Goal: Information Seeking & Learning: Find specific page/section

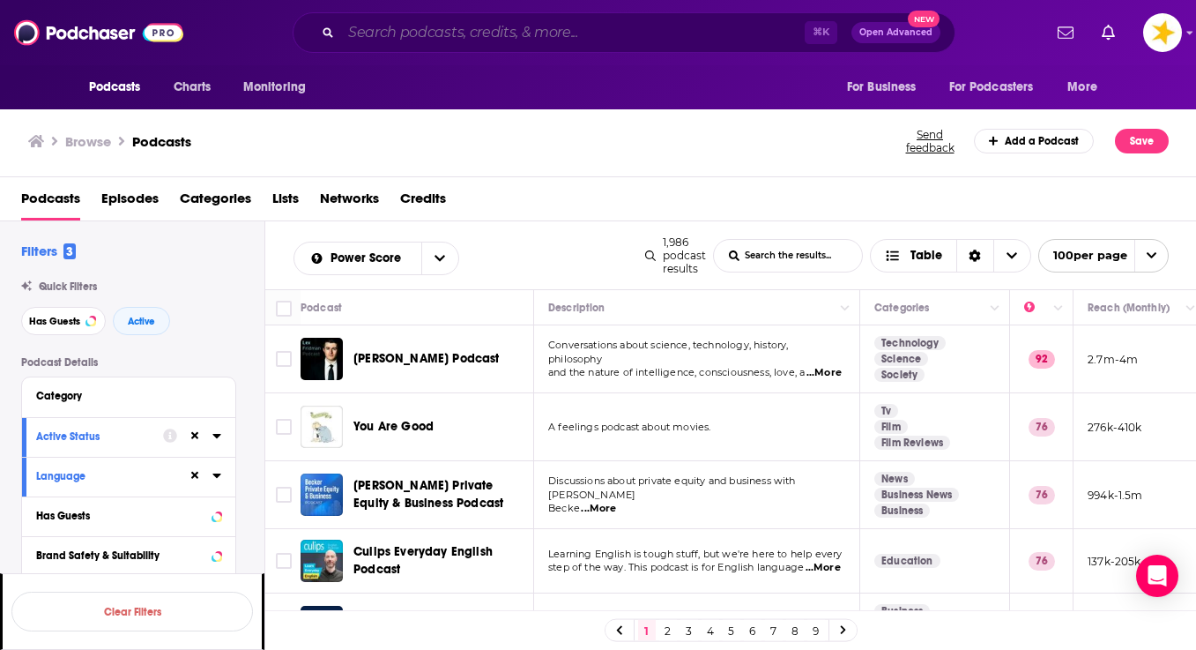
click at [491, 32] on input "Search podcasts, credits, & more..." at bounding box center [573, 33] width 464 height 28
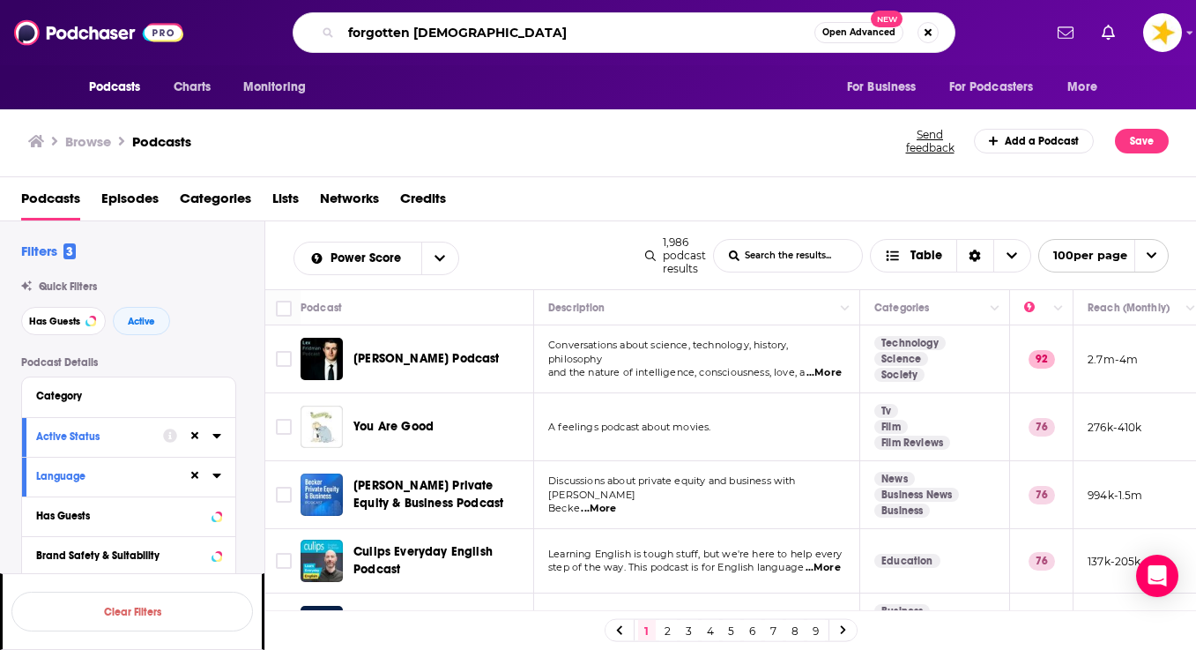
type input "forgotten queers"
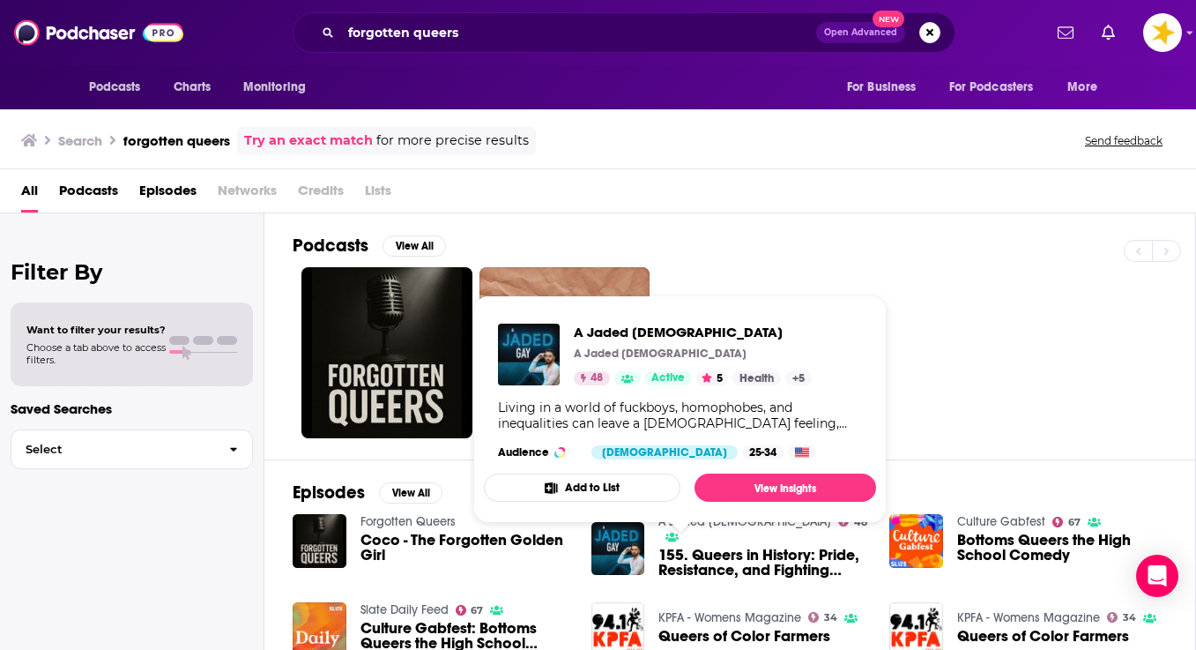
click at [647, 326] on span "A Jaded [DEMOGRAPHIC_DATA]" at bounding box center [693, 332] width 238 height 17
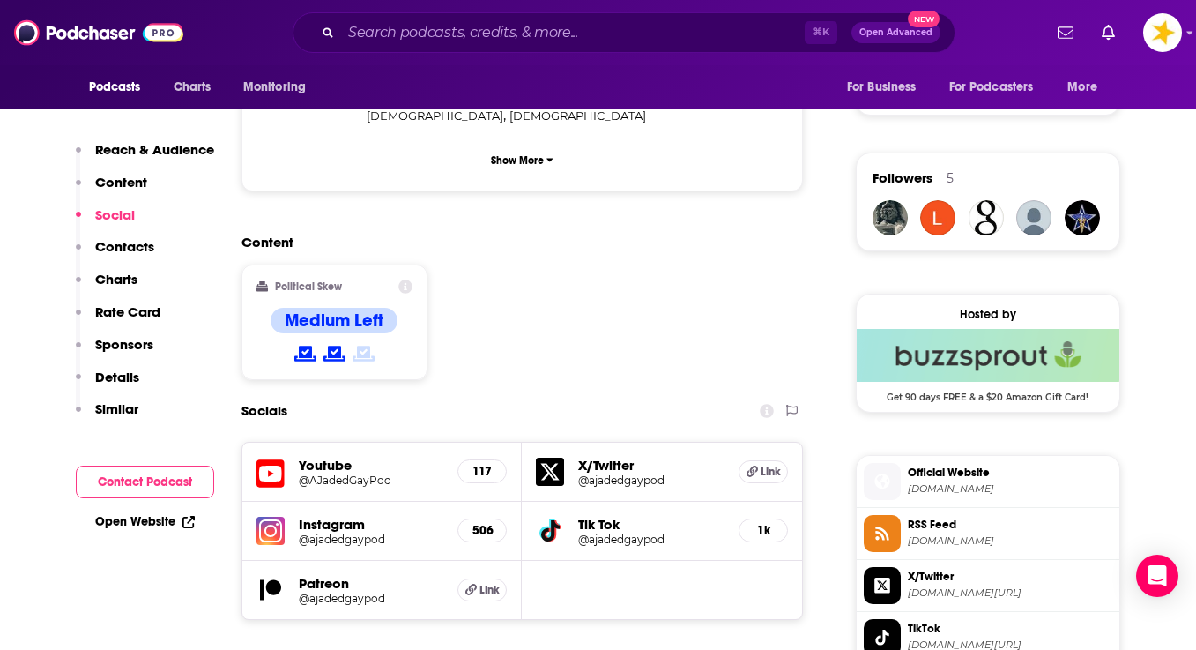
scroll to position [1207, 0]
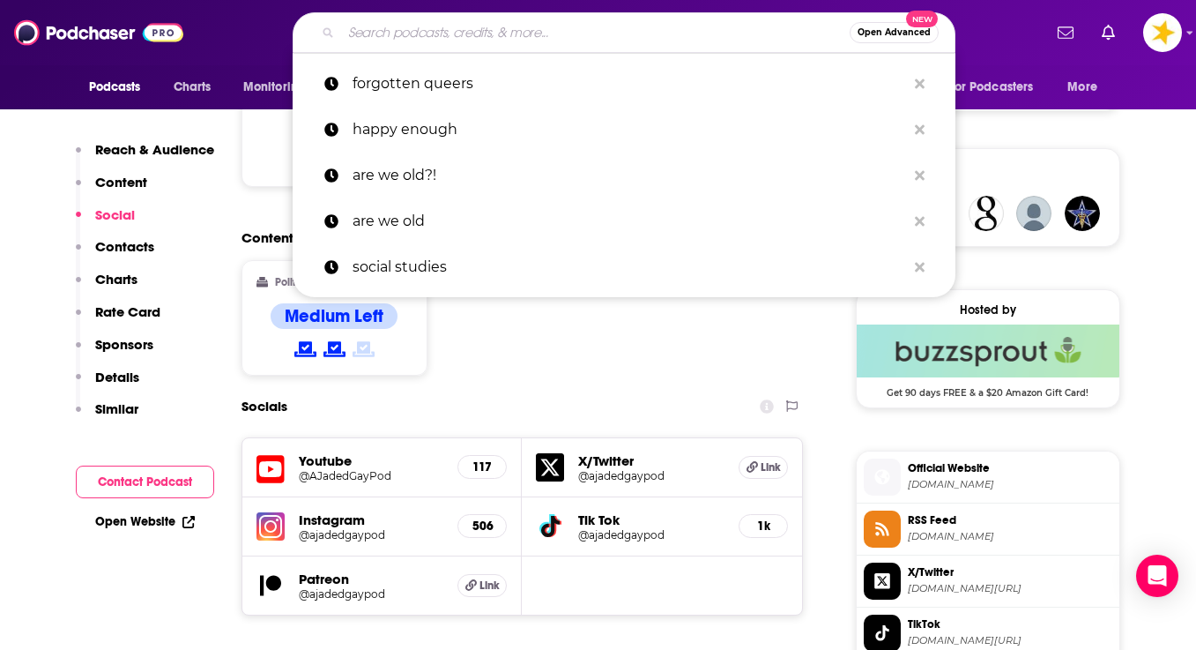
click at [456, 33] on input "Search podcasts, credits, & more..." at bounding box center [595, 33] width 509 height 28
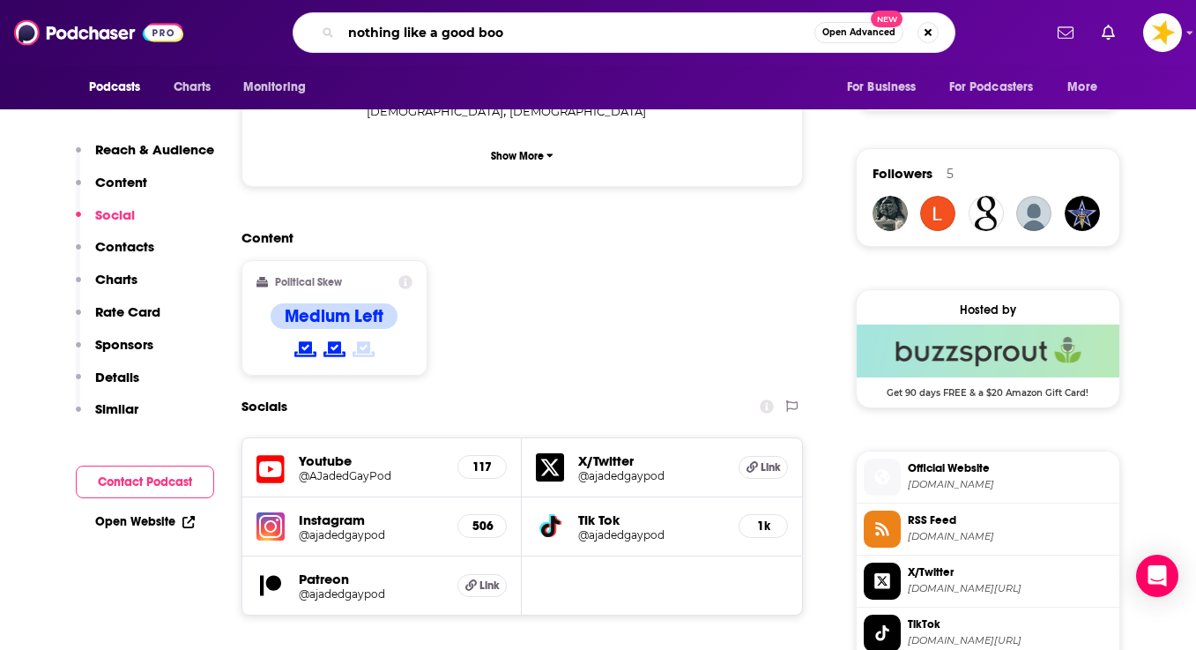
type input "nothing like a good book"
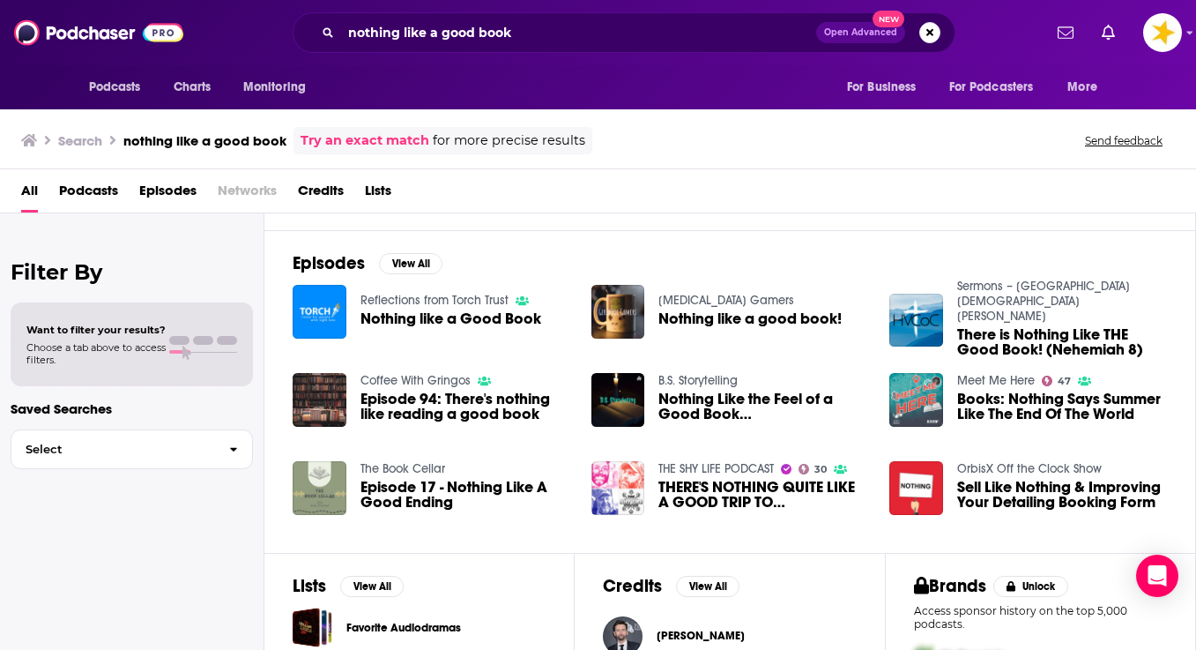
scroll to position [328, 0]
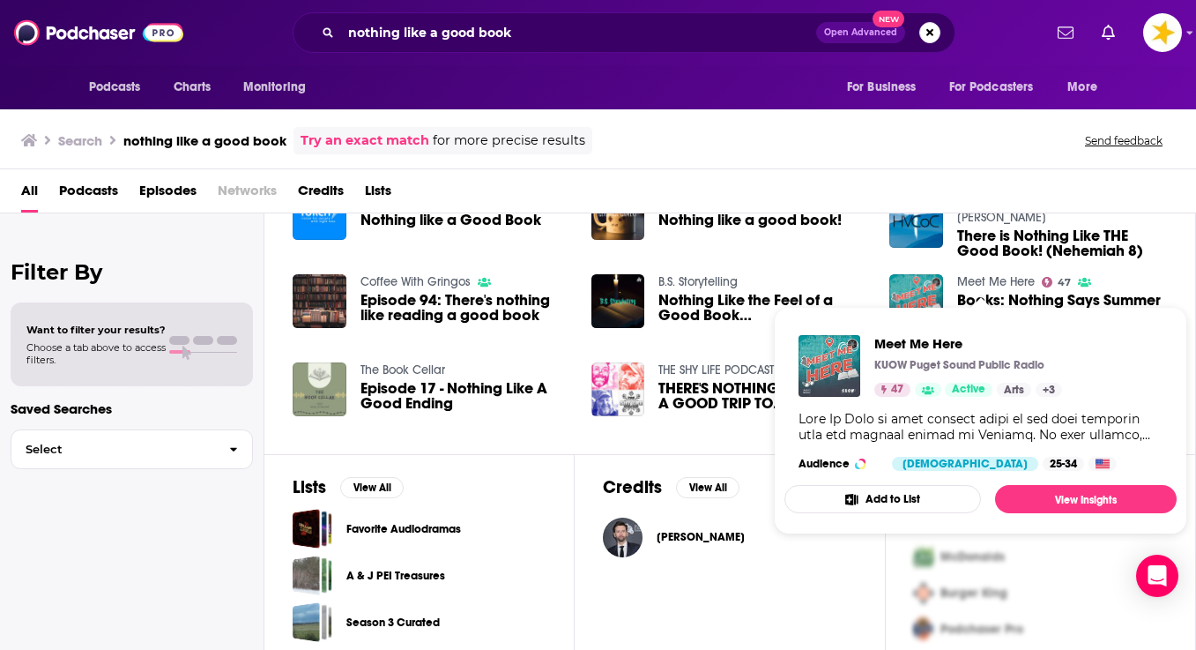
click at [948, 341] on span "Meet Me Here" at bounding box center [969, 343] width 188 height 17
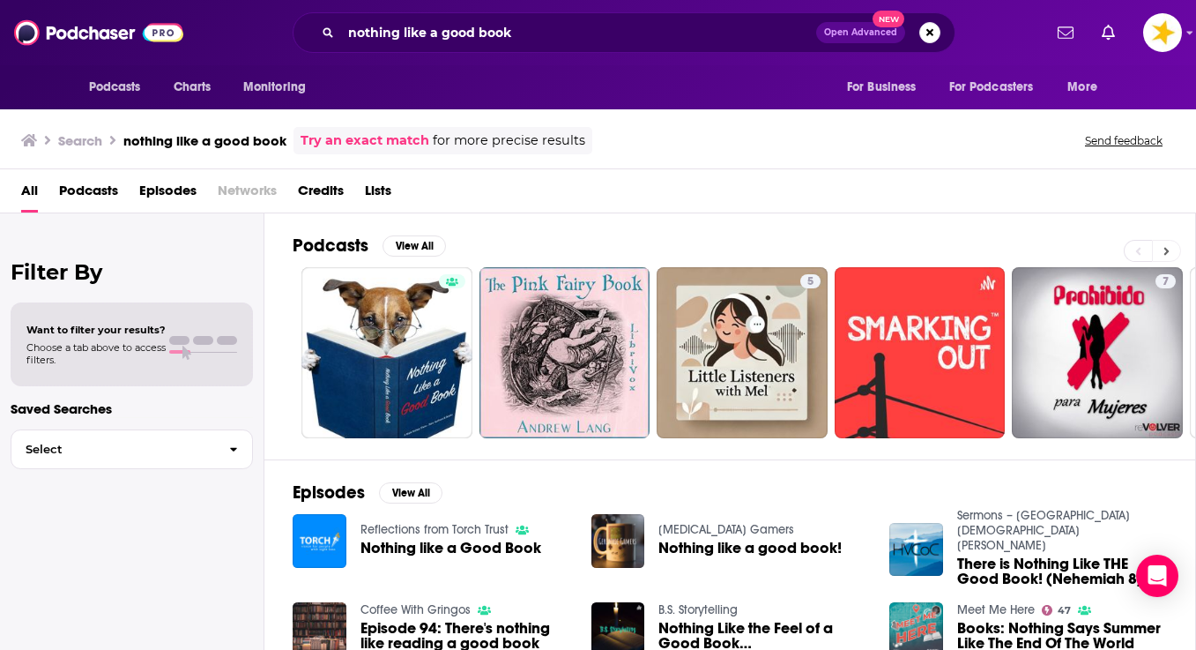
click at [1164, 247] on icon at bounding box center [1167, 251] width 6 height 12
